Goal: Task Accomplishment & Management: Use online tool/utility

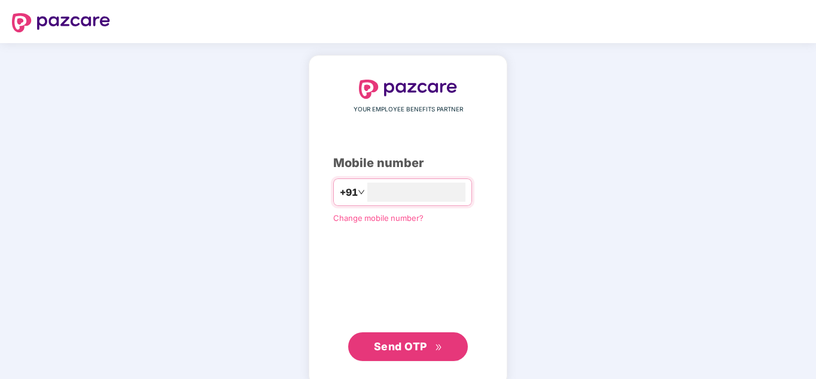
type input "**********"
click at [394, 352] on span "Send OTP" at bounding box center [408, 346] width 69 height 17
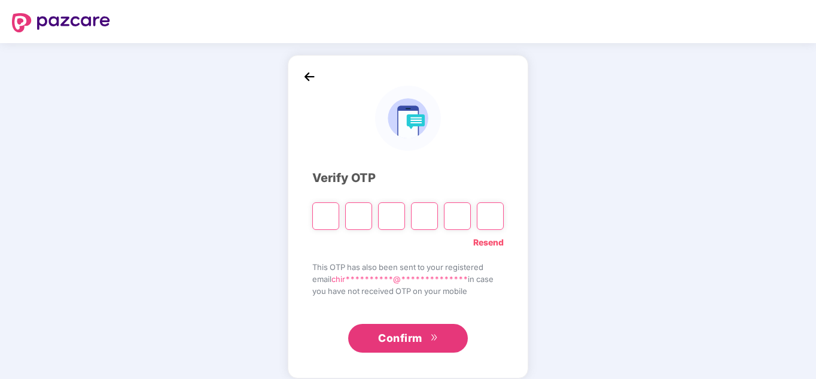
type input "*"
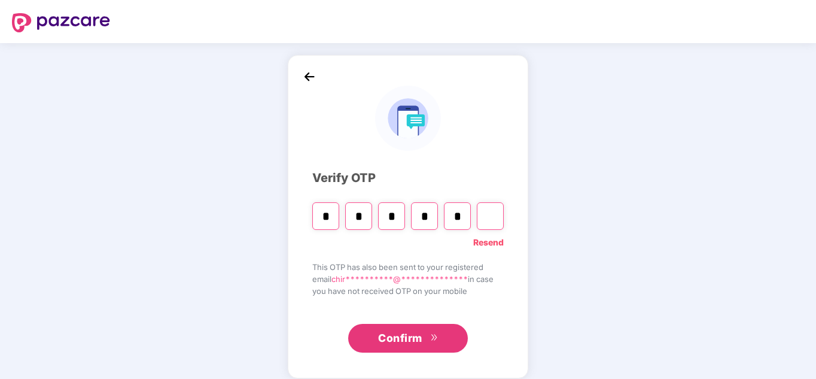
type input "*"
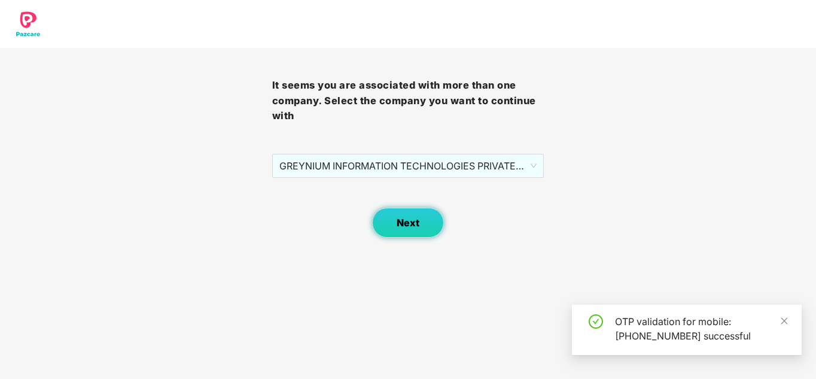
click at [402, 226] on span "Next" at bounding box center [408, 222] width 23 height 11
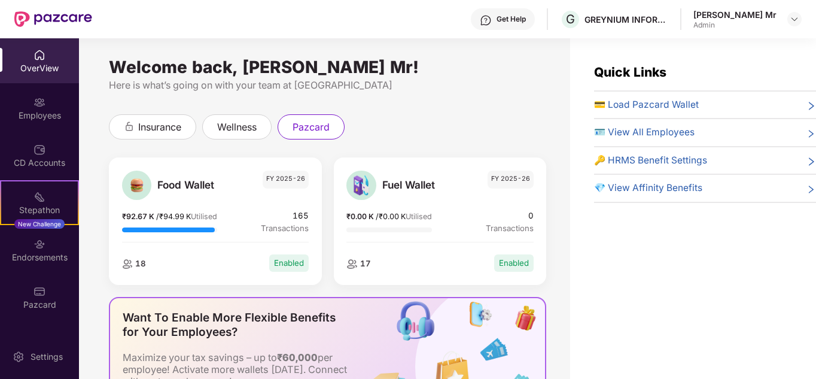
click at [622, 101] on span "💳 Load Pazcard Wallet" at bounding box center [646, 105] width 105 height 14
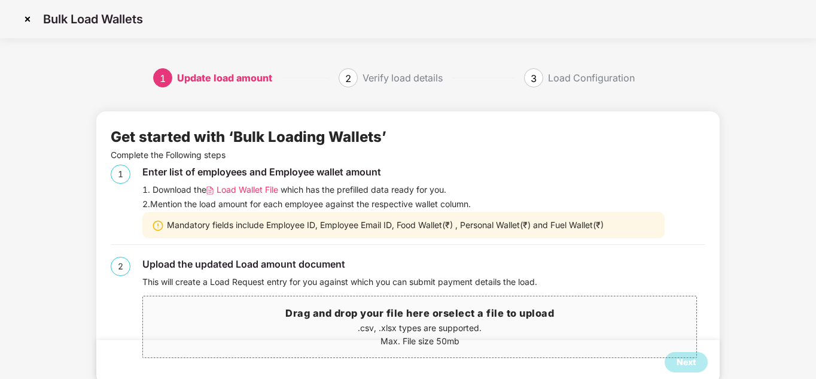
click at [227, 191] on span "Load Wallet File" at bounding box center [248, 189] width 62 height 13
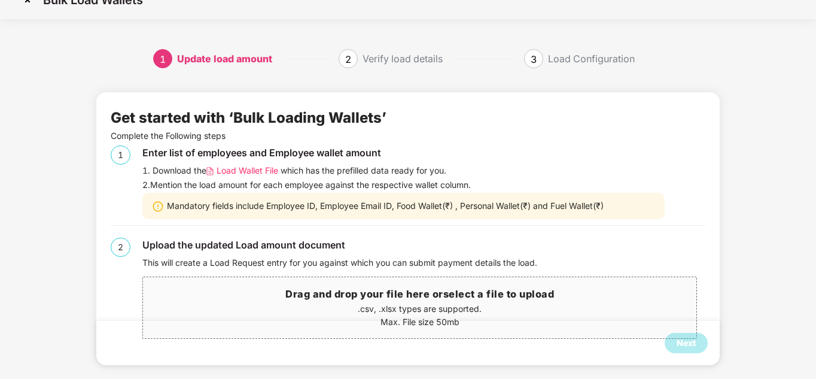
scroll to position [29, 0]
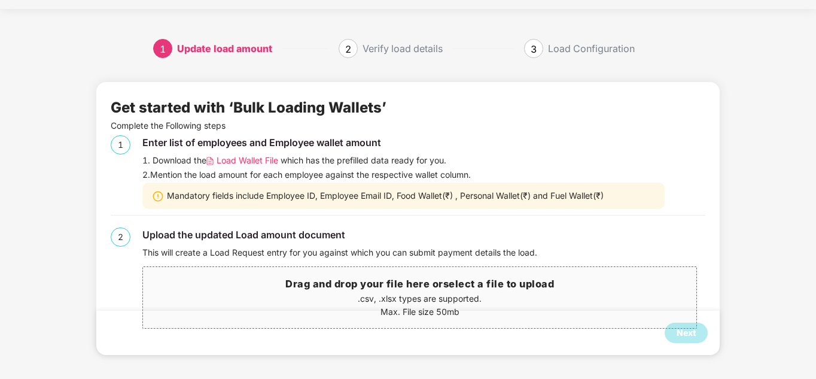
click at [371, 287] on h3 "Drag and drop your file here or select a file to upload" at bounding box center [419, 284] width 553 height 16
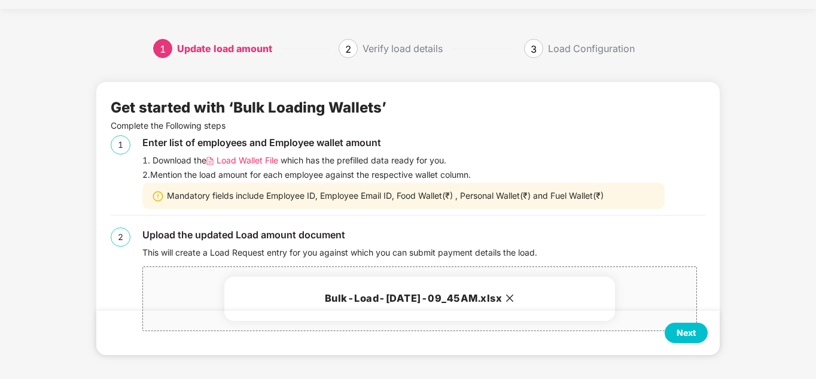
click at [684, 334] on div "Next" at bounding box center [686, 332] width 19 height 13
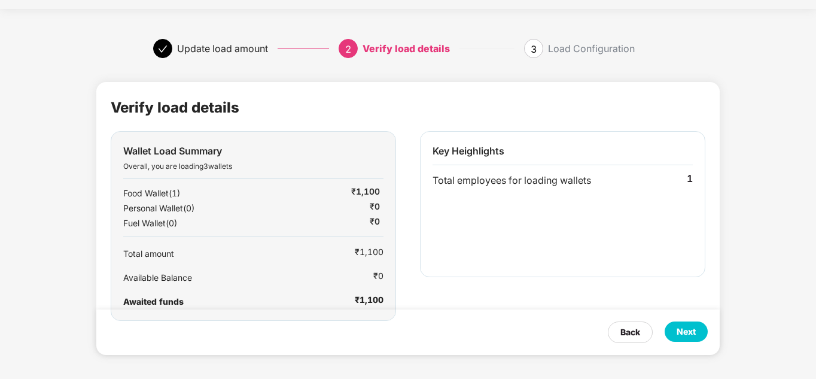
click at [687, 328] on div "Next" at bounding box center [686, 331] width 19 height 13
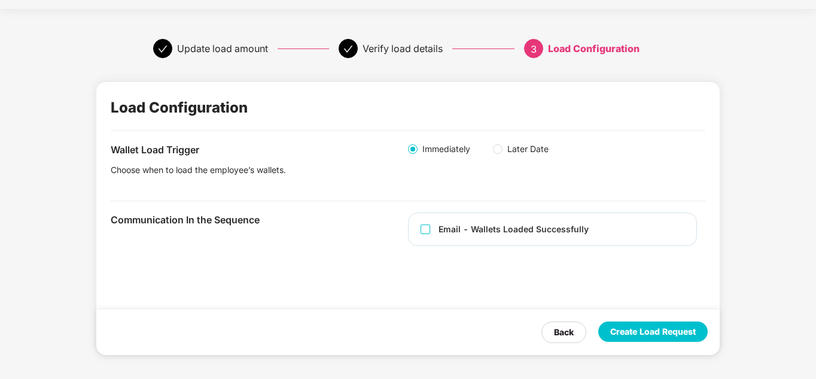
click at [657, 330] on div "Create Load Request" at bounding box center [653, 331] width 86 height 13
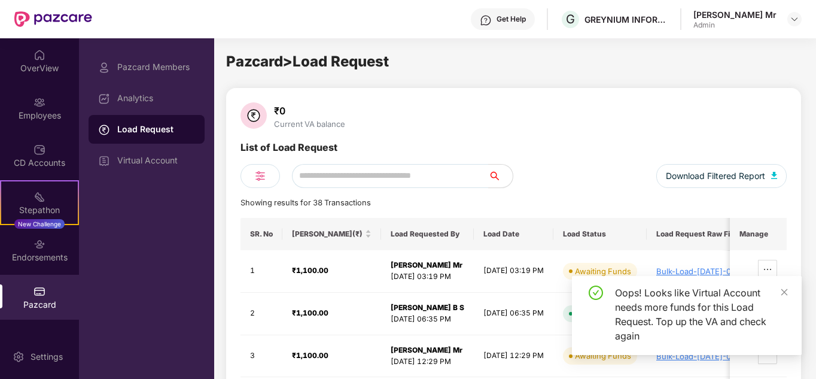
scroll to position [0, 0]
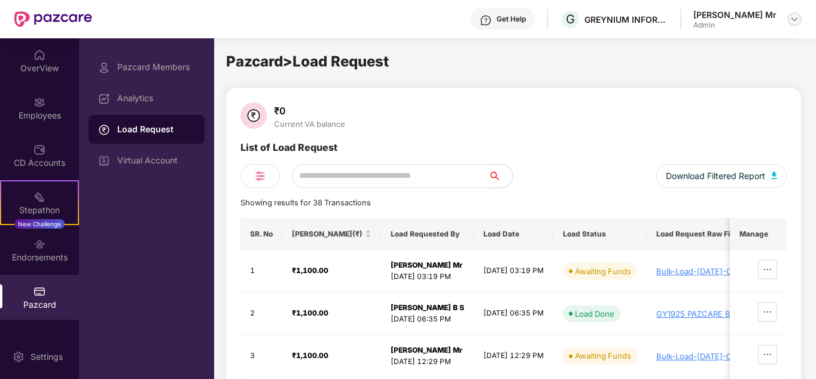
click at [794, 19] on img at bounding box center [795, 19] width 10 height 10
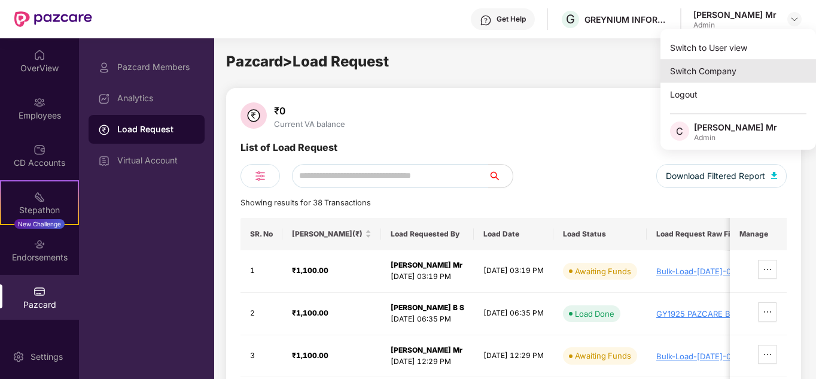
click at [689, 69] on div "Switch Company" at bounding box center [738, 70] width 156 height 23
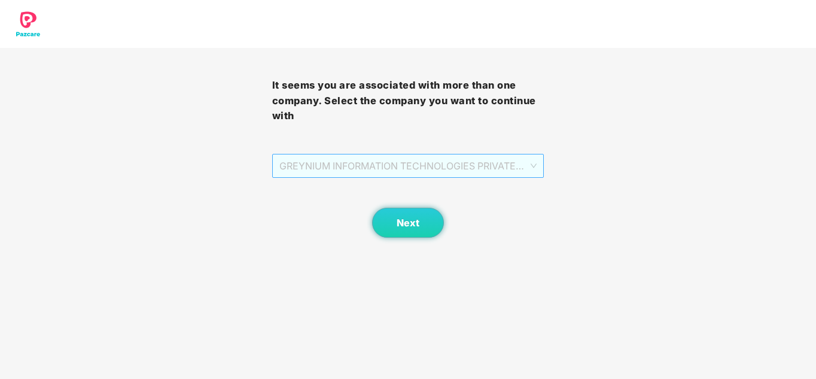
click at [400, 169] on span "GREYNIUM INFORMATION TECHNOLOGIES PRIVATE LIMITED - GY-01 - ADMIN" at bounding box center [408, 165] width 258 height 23
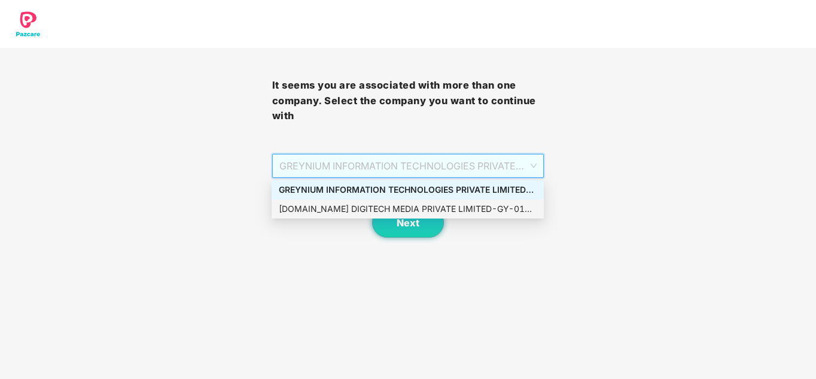
click at [358, 209] on div "[DOMAIN_NAME] DIGITECH MEDIA PRIVATE LIMITED - GY-01 - ADMIN" at bounding box center [408, 208] width 258 height 13
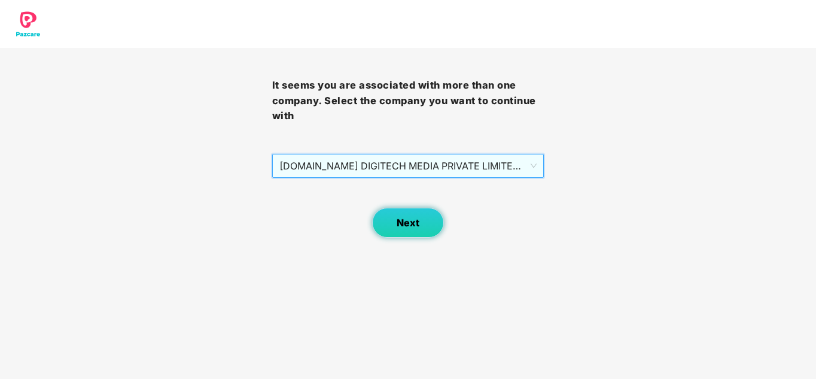
click at [412, 227] on span "Next" at bounding box center [408, 222] width 23 height 11
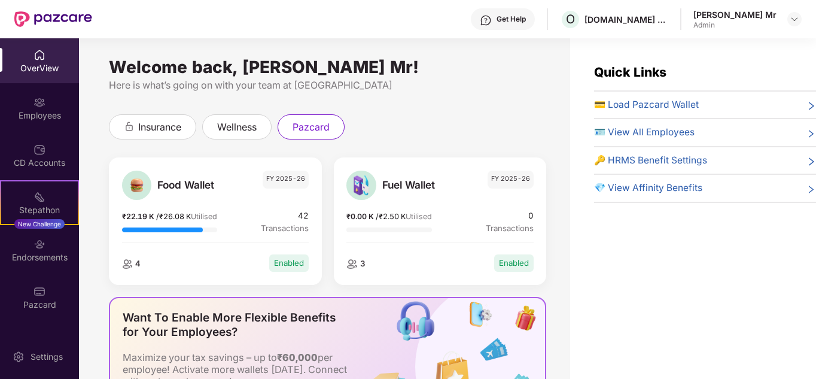
click at [666, 103] on span "💳 Load Pazcard Wallet" at bounding box center [646, 105] width 105 height 14
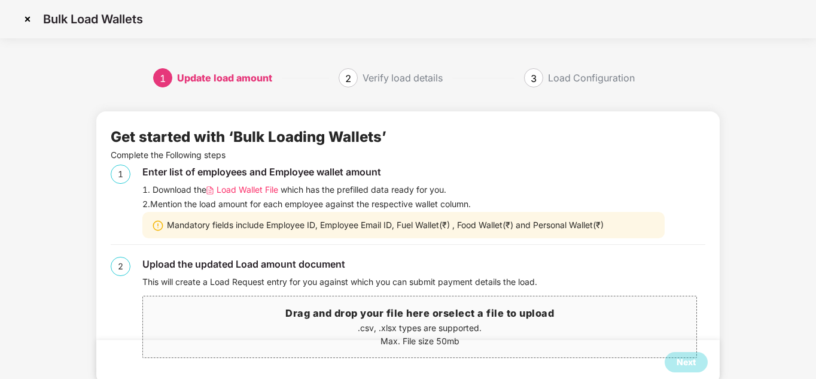
click at [268, 188] on span "Load Wallet File" at bounding box center [248, 189] width 62 height 13
click at [390, 321] on p ".csv, .xlsx types are supported." at bounding box center [419, 327] width 553 height 13
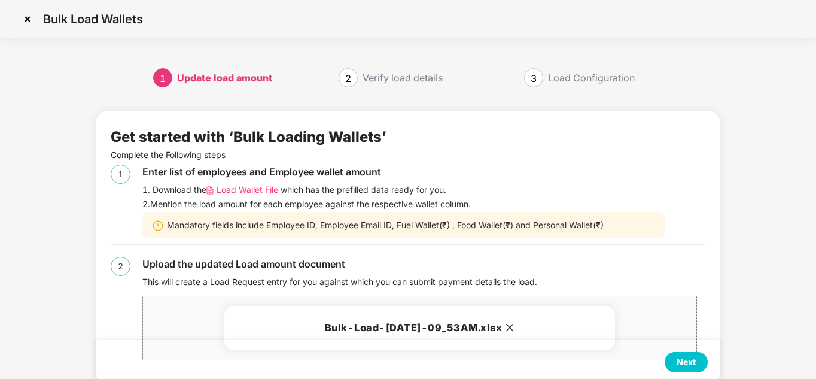
click at [688, 369] on div "Next" at bounding box center [686, 362] width 43 height 20
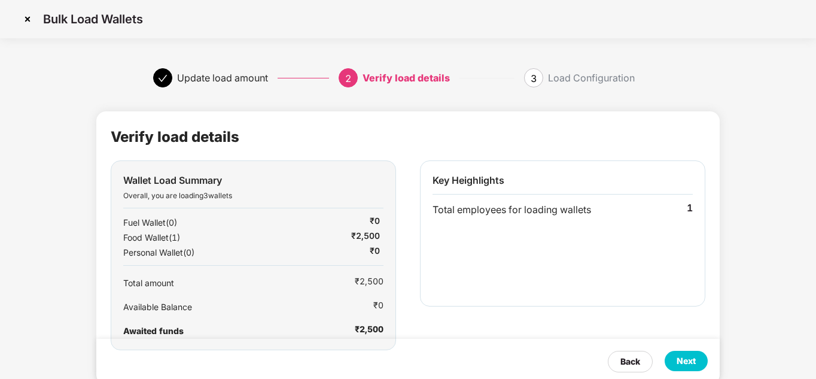
click at [681, 364] on div "Next" at bounding box center [686, 360] width 19 height 13
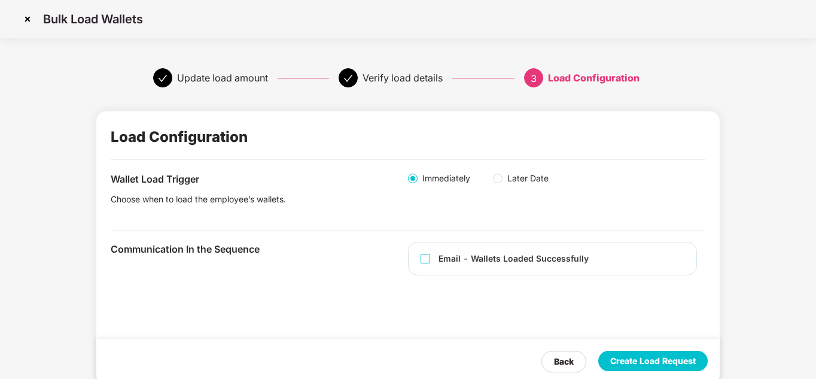
click at [645, 365] on div "Create Load Request" at bounding box center [653, 360] width 86 height 13
